Goal: Task Accomplishment & Management: Use online tool/utility

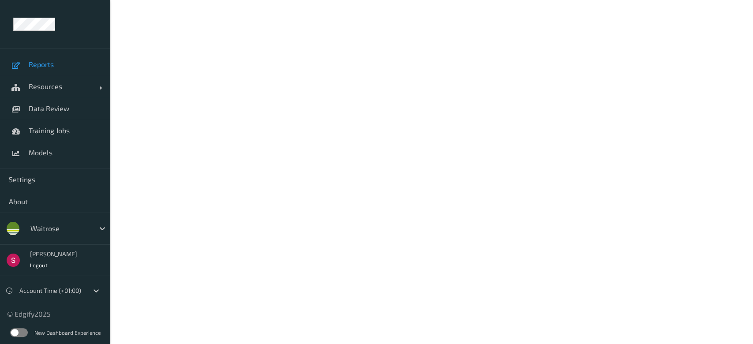
click at [48, 66] on span "Reports" at bounding box center [65, 64] width 73 height 9
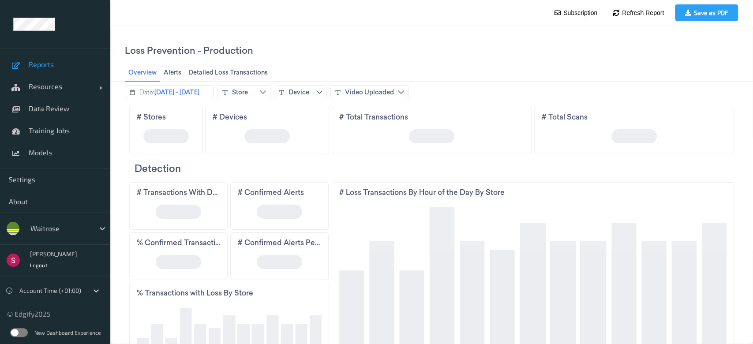
click at [18, 333] on label at bounding box center [19, 332] width 18 height 9
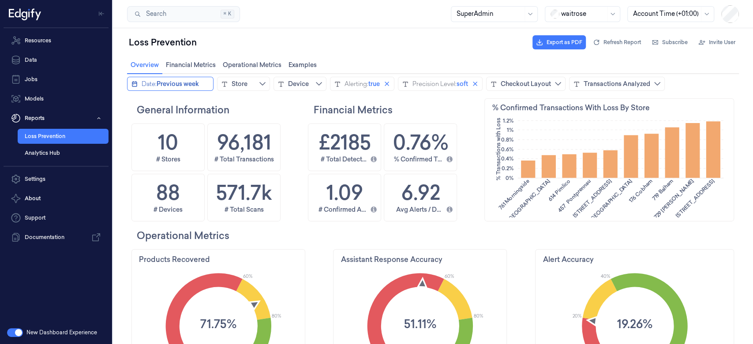
click at [177, 84] on span "Previous week" at bounding box center [178, 83] width 42 height 9
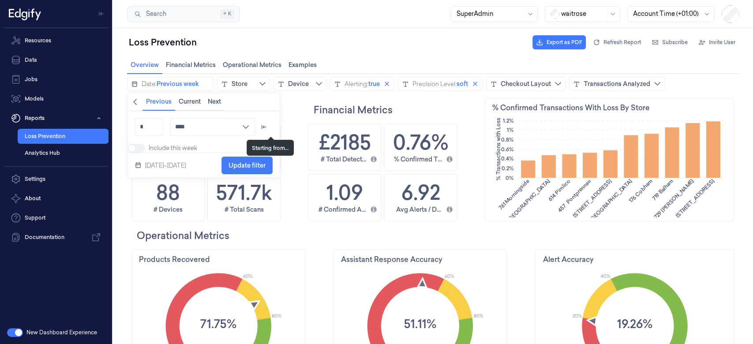
click at [266, 127] on icon "arrow_left_to_line icon" at bounding box center [263, 127] width 5 height 4
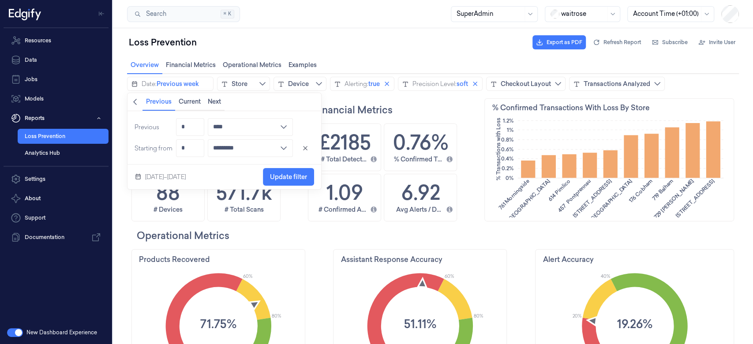
click at [133, 101] on icon "chevronleft icon" at bounding box center [134, 101] width 7 height 7
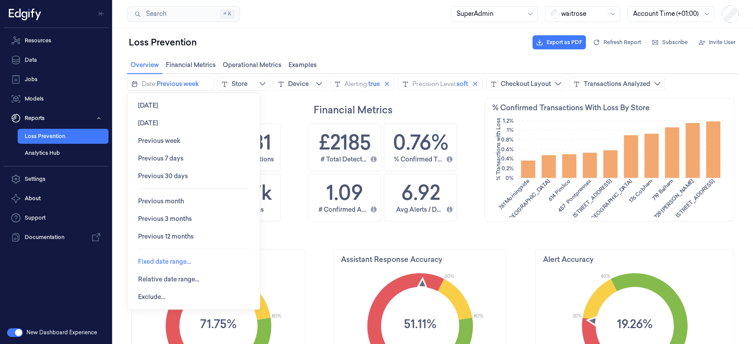
click at [166, 261] on span "Fixed date range…" at bounding box center [164, 261] width 53 height 7
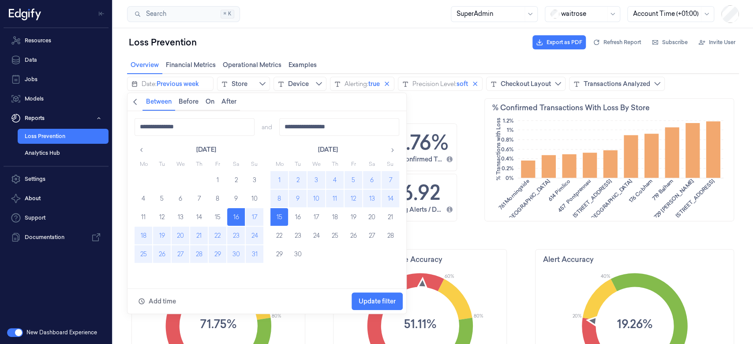
click at [283, 183] on button "1" at bounding box center [279, 180] width 18 height 18
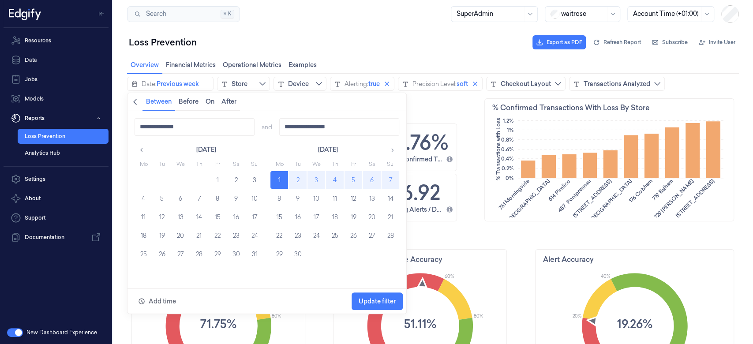
click at [387, 179] on button "7" at bounding box center [390, 180] width 18 height 18
type input "**********"
click at [378, 300] on span "Update filter" at bounding box center [376, 301] width 37 height 7
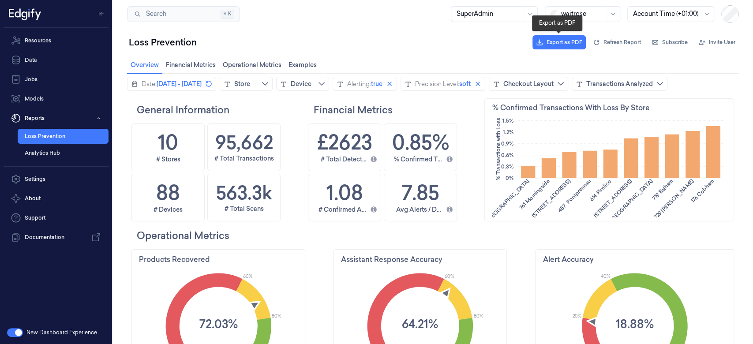
click at [559, 46] on button "Export as PDF" at bounding box center [558, 42] width 53 height 14
